Goal: Transaction & Acquisition: Purchase product/service

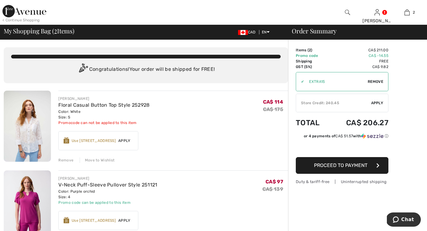
click at [379, 101] on span "Apply" at bounding box center [377, 103] width 12 height 6
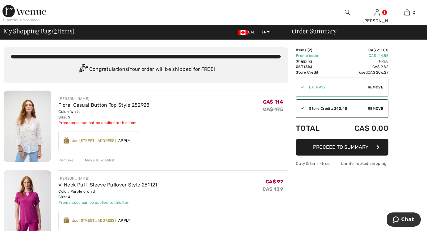
click at [301, 87] on div "✔" at bounding box center [300, 87] width 8 height 6
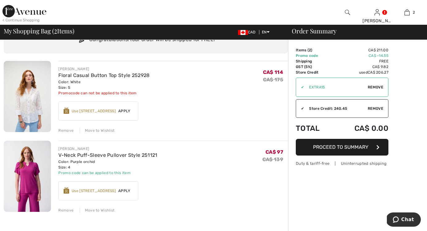
scroll to position [30, 0]
click at [348, 146] on span "Proceed to Summary" at bounding box center [340, 147] width 55 height 6
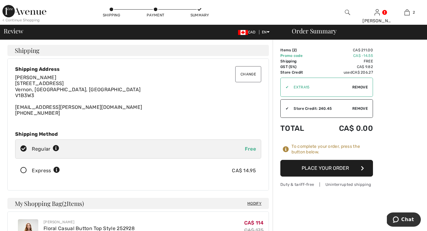
click at [325, 166] on button "Place Your Order" at bounding box center [327, 168] width 93 height 17
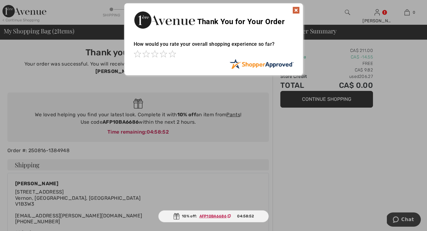
click at [295, 8] on img at bounding box center [296, 9] width 7 height 7
